Goal: Navigation & Orientation: Find specific page/section

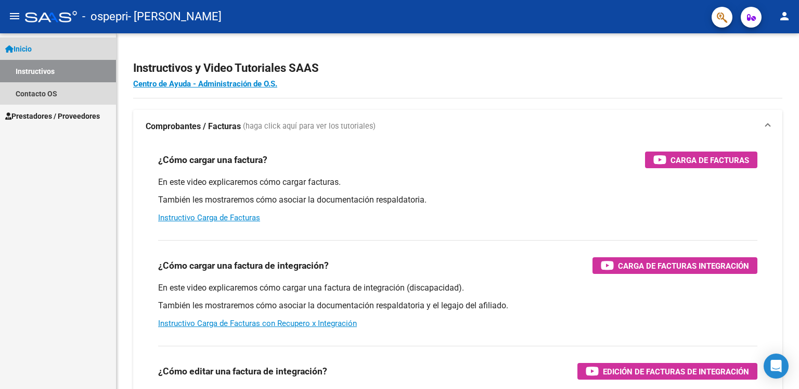
click at [27, 44] on span "Inicio" at bounding box center [18, 48] width 27 height 11
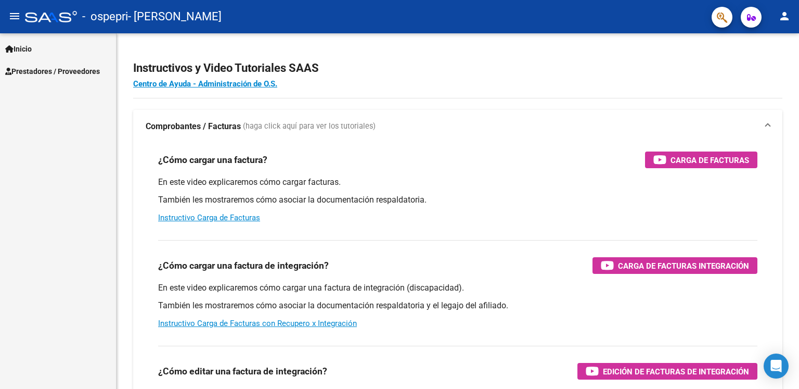
click at [31, 69] on span "Prestadores / Proveedores" at bounding box center [52, 71] width 95 height 11
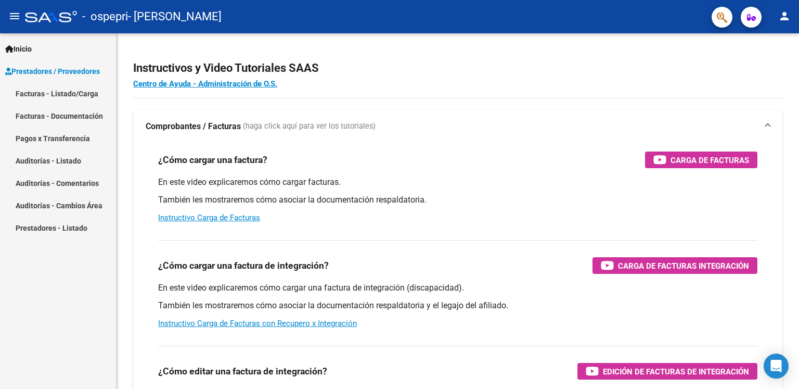
click at [61, 176] on link "Auditorías - Comentarios" at bounding box center [58, 183] width 116 height 22
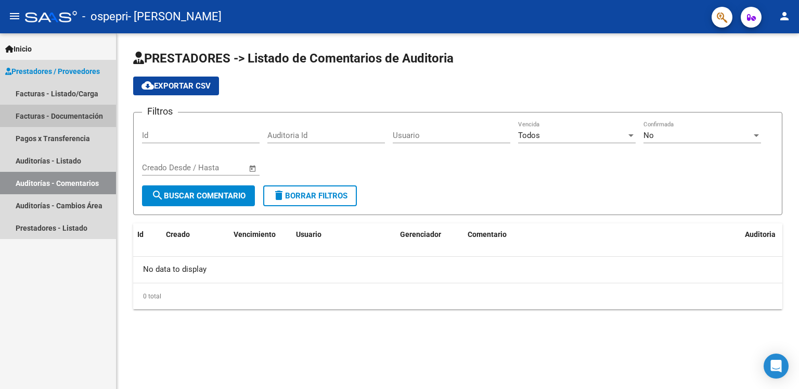
click at [88, 115] on link "Facturas - Documentación" at bounding box center [58, 116] width 116 height 22
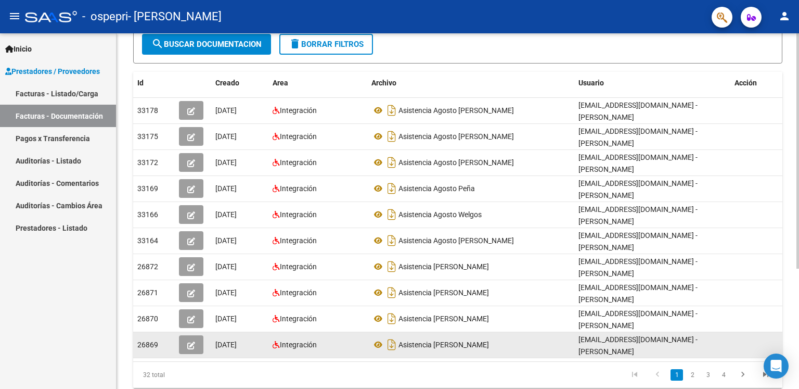
scroll to position [156, 0]
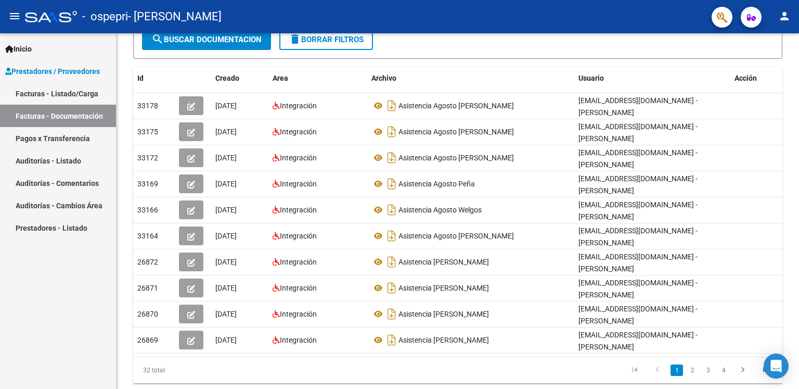
click at [88, 97] on link "Facturas - Listado/Carga" at bounding box center [58, 93] width 116 height 22
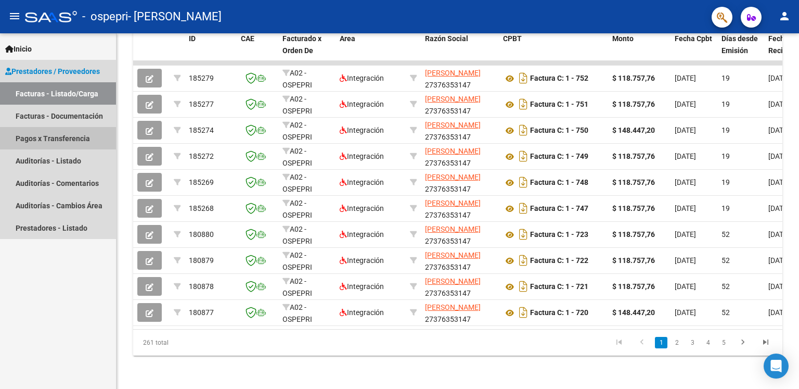
click at [51, 146] on link "Pagos x Transferencia" at bounding box center [58, 138] width 116 height 22
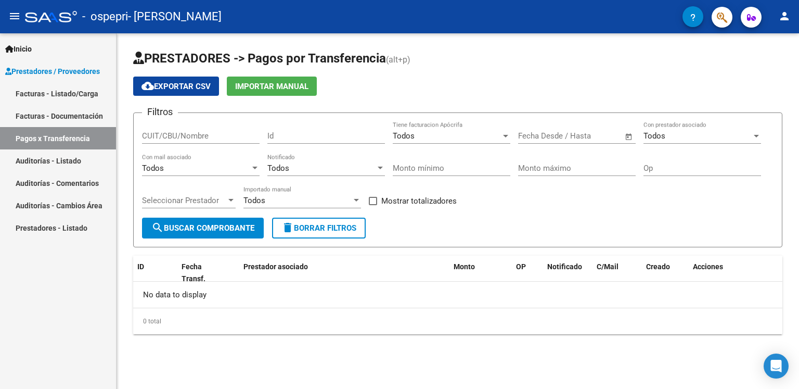
click at [76, 121] on link "Facturas - Documentación" at bounding box center [58, 116] width 116 height 22
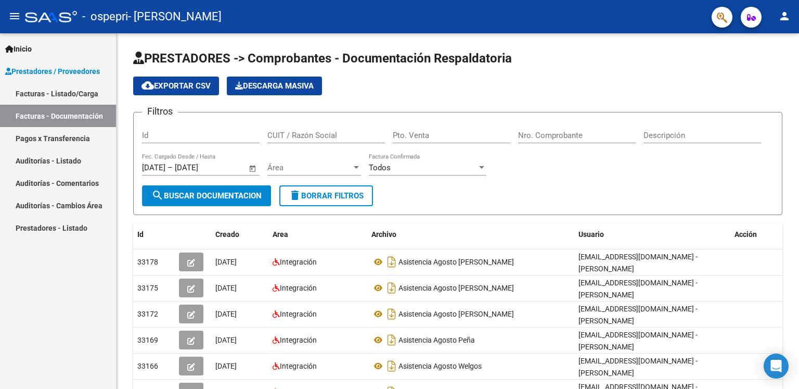
click at [46, 235] on link "Prestadores - Listado" at bounding box center [58, 227] width 116 height 22
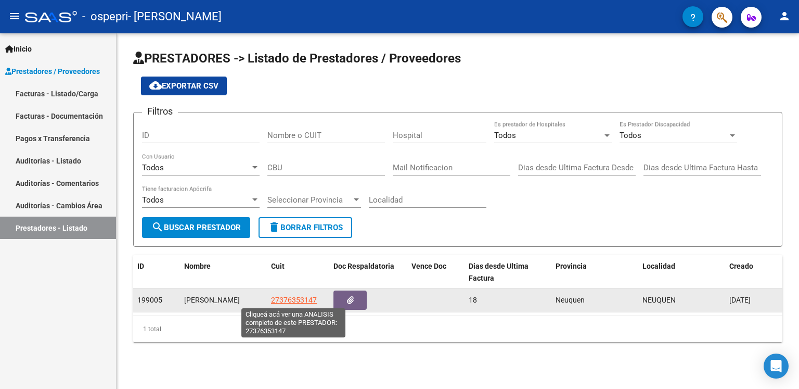
click at [285, 299] on span "27376353147" at bounding box center [294, 299] width 46 height 8
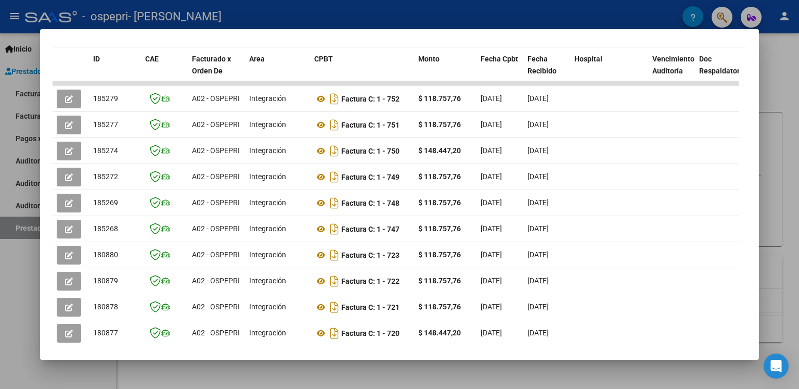
scroll to position [141, 0]
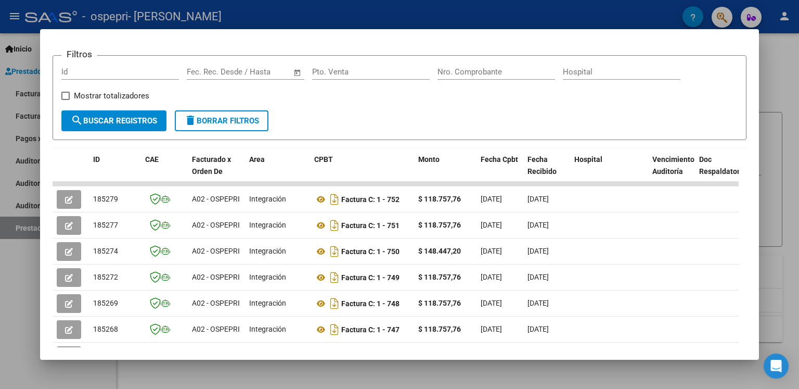
click at [791, 66] on div at bounding box center [399, 194] width 799 height 389
